Goal: Information Seeking & Learning: Learn about a topic

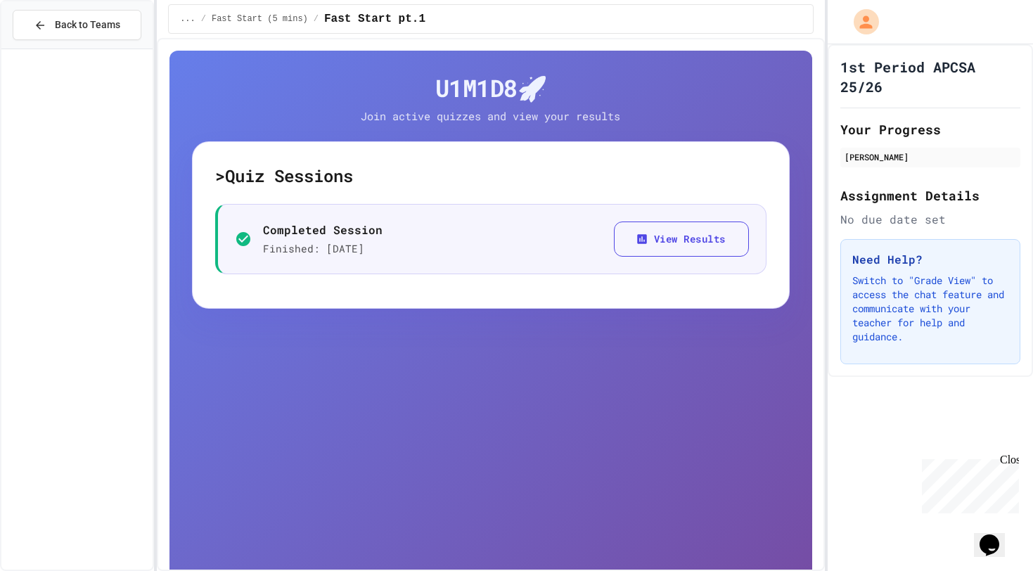
scroll to position [655, 0]
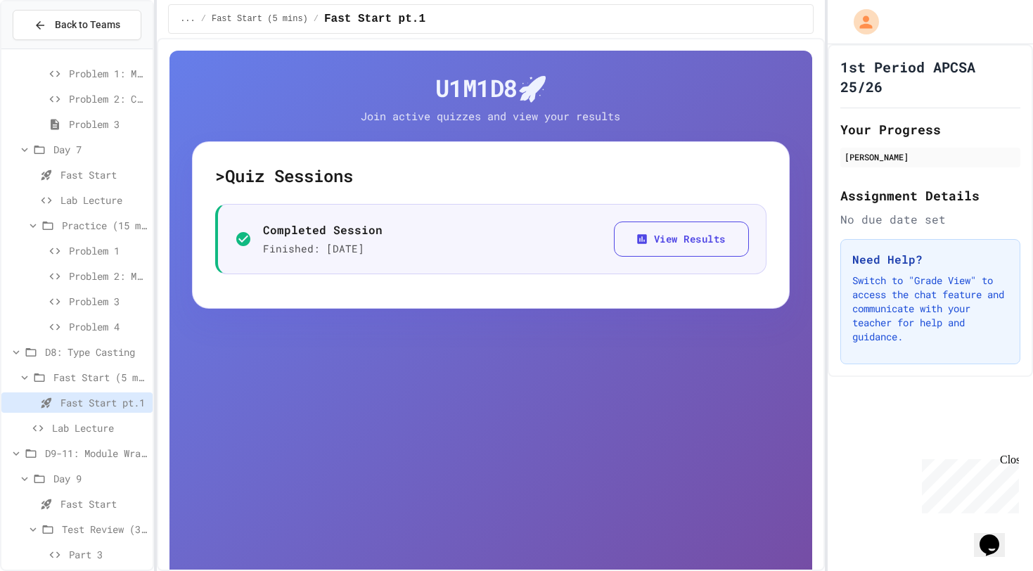
click at [83, 418] on div "Lab Lecture" at bounding box center [76, 428] width 151 height 20
